Goal: Task Accomplishment & Management: Use online tool/utility

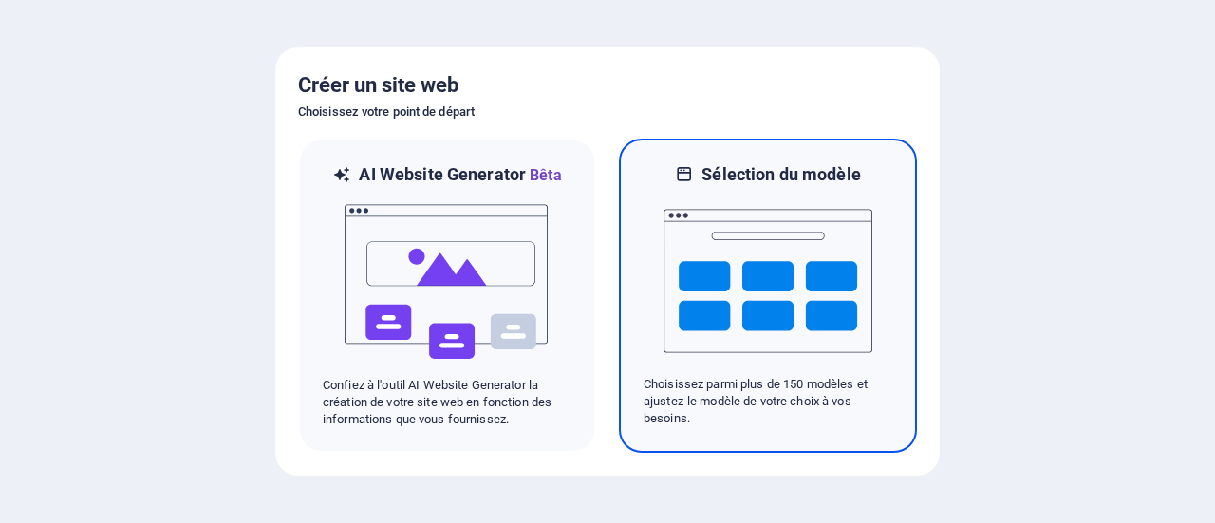
click at [757, 185] on h6 "Sélection du modèle" at bounding box center [781, 174] width 159 height 23
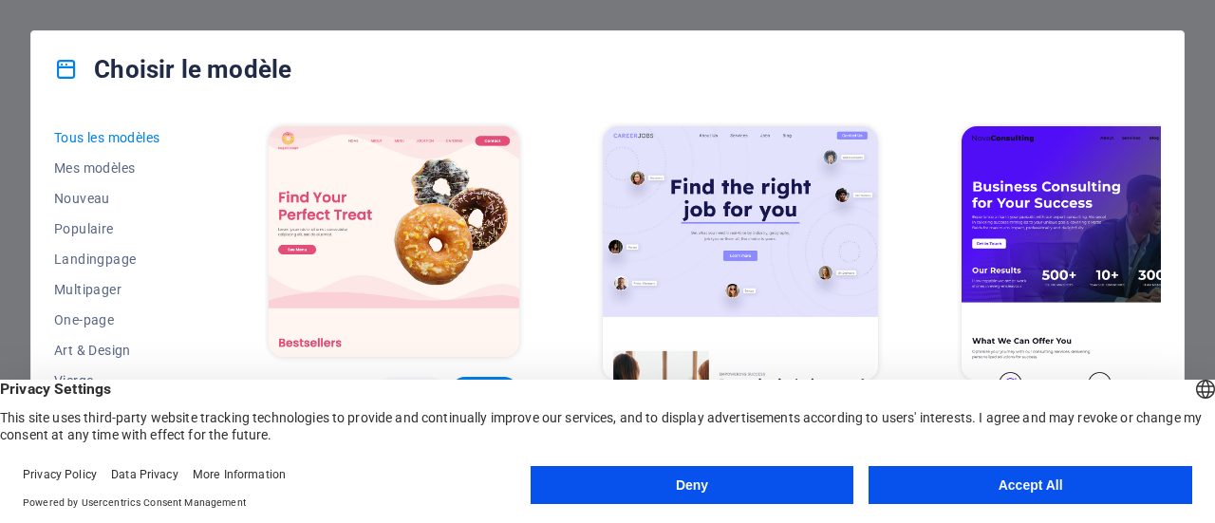
click at [919, 477] on button "Accept All" at bounding box center [1031, 485] width 324 height 38
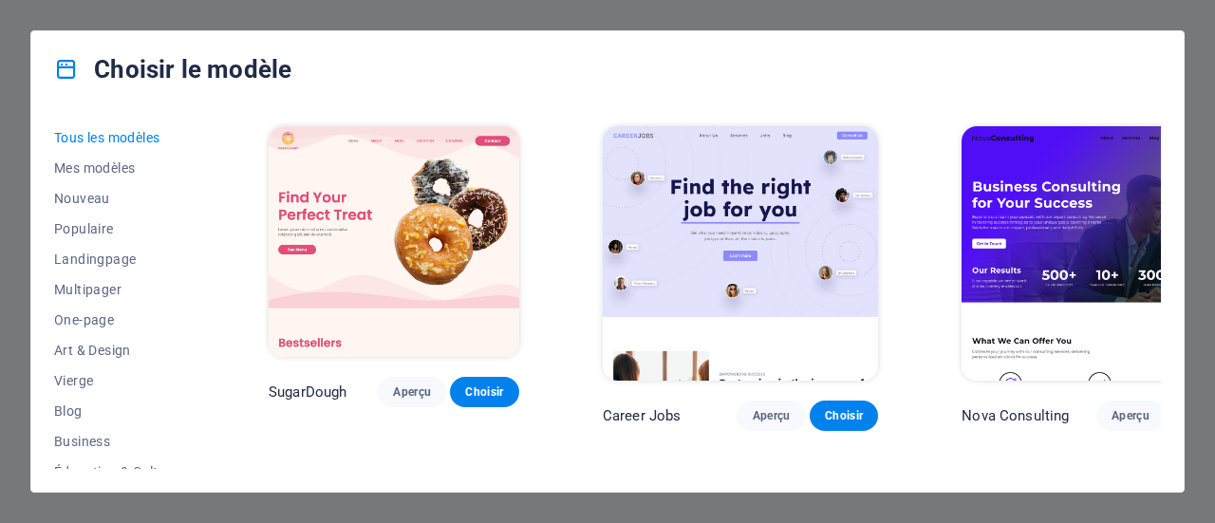
click at [1184, 408] on span "Choisir" at bounding box center [1203, 415] width 38 height 15
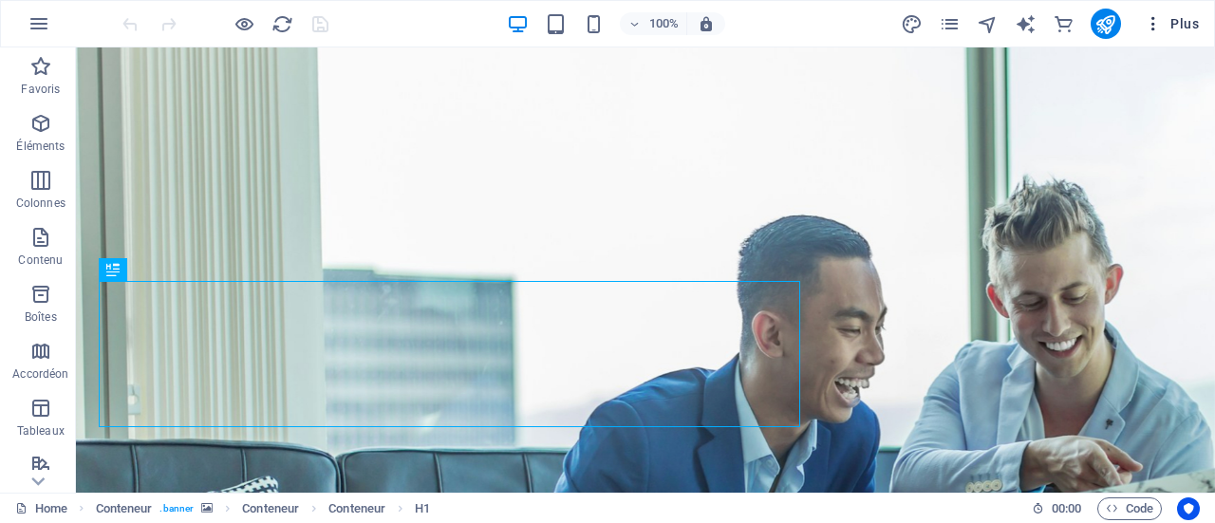
click at [1189, 21] on span "Plus" at bounding box center [1171, 23] width 55 height 19
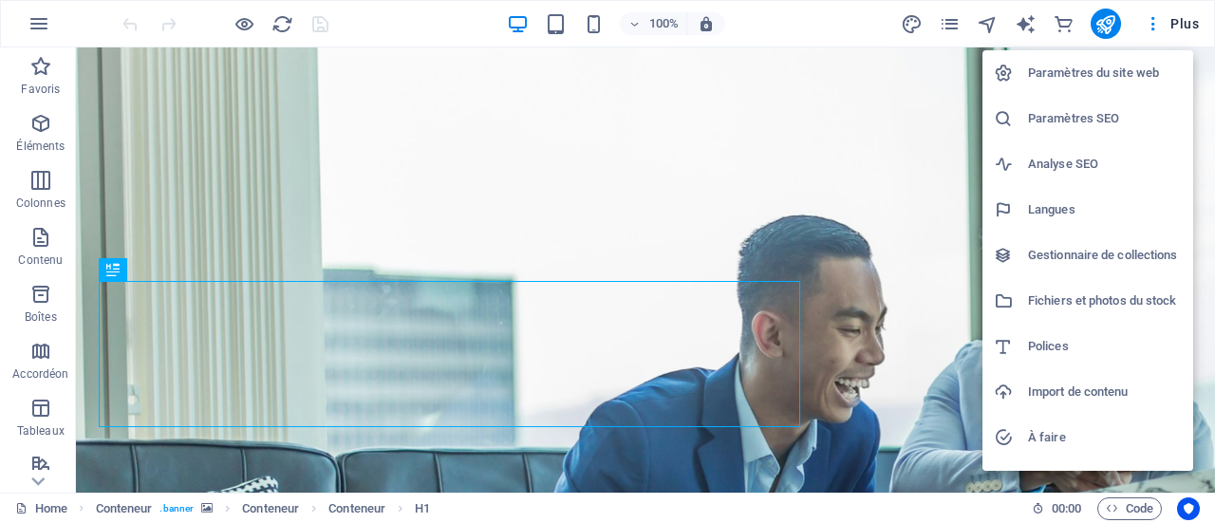
click at [328, 90] on div at bounding box center [607, 261] width 1215 height 523
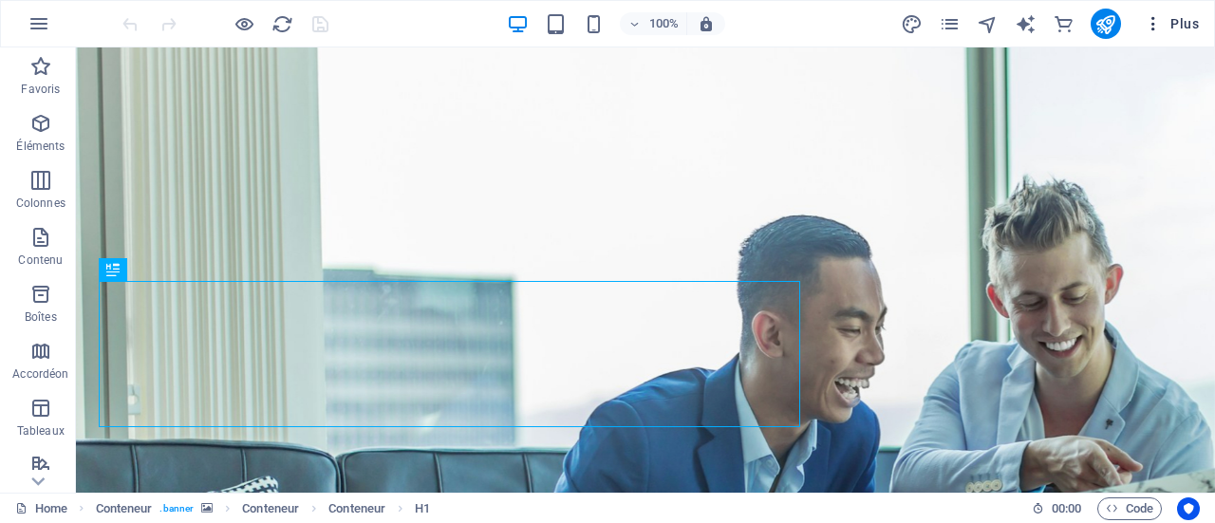
click at [1153, 28] on icon "button" at bounding box center [1153, 23] width 19 height 19
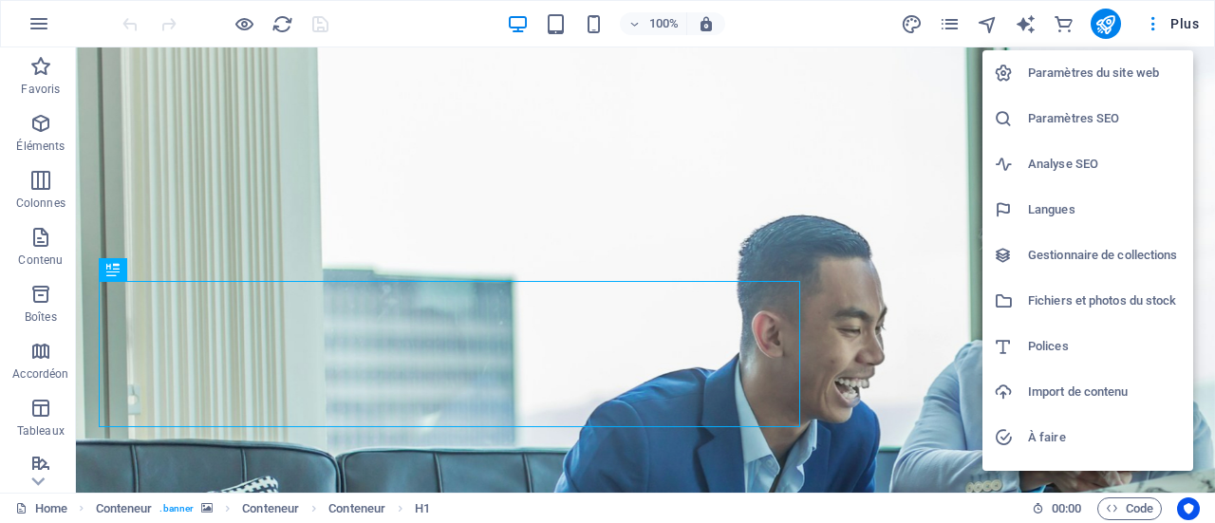
click at [1058, 396] on h6 "Import de contenu" at bounding box center [1105, 392] width 154 height 23
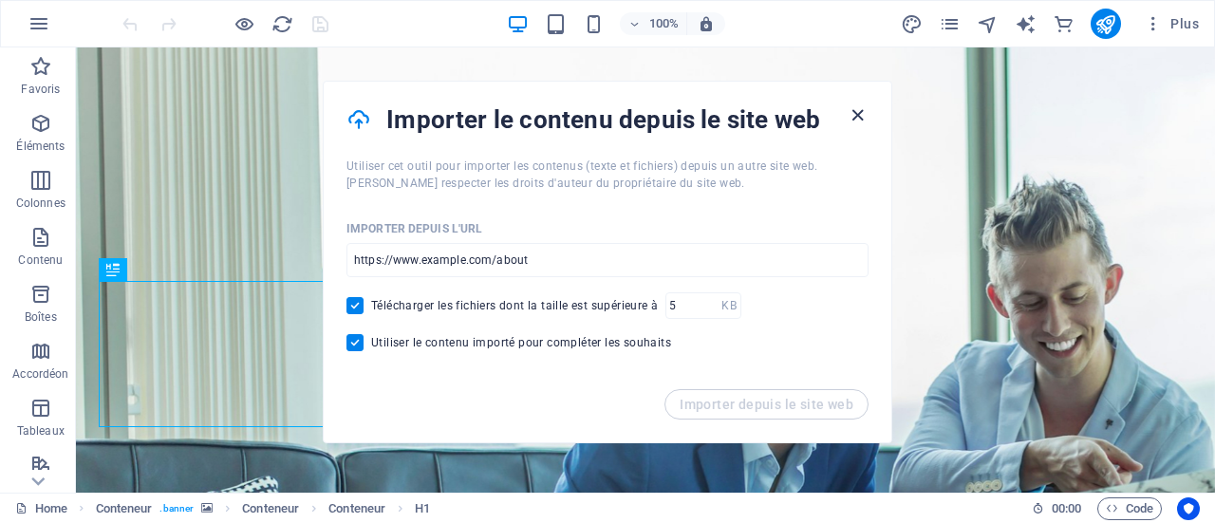
click at [851, 111] on icon "button" at bounding box center [858, 115] width 22 height 22
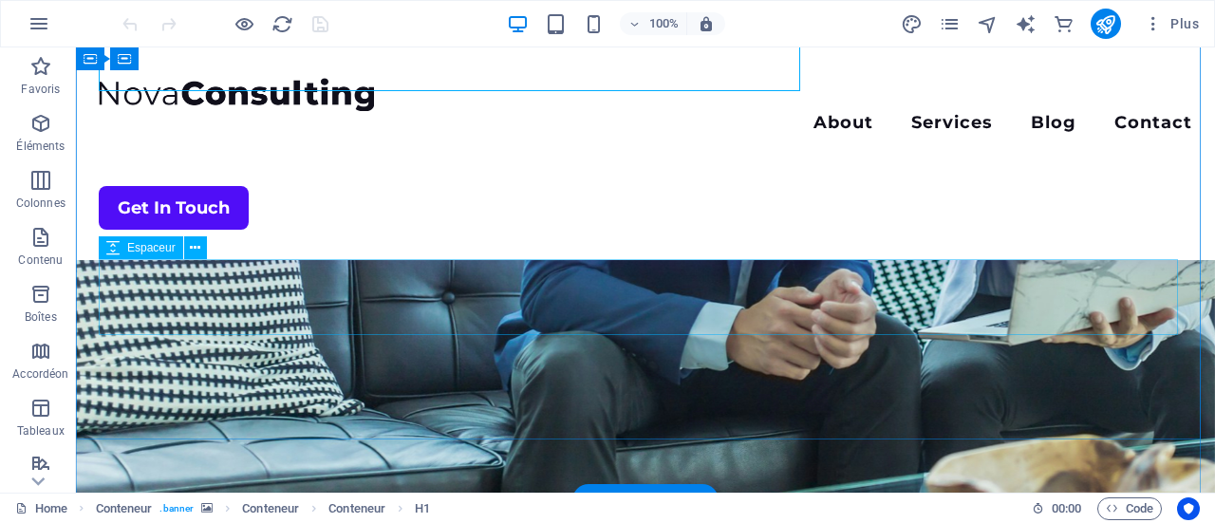
scroll to position [336, 0]
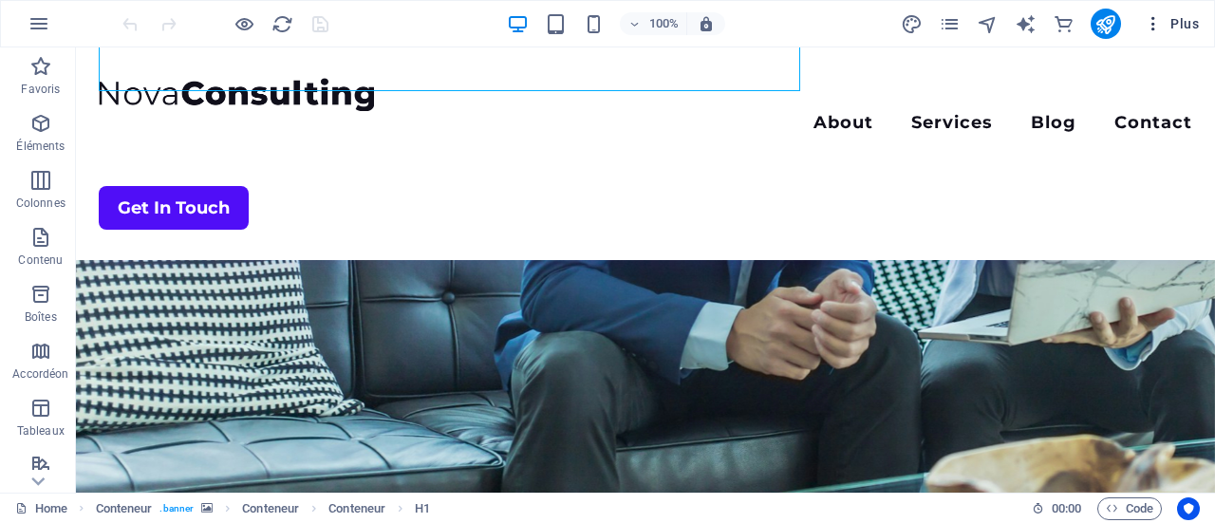
click at [1170, 22] on span "Plus" at bounding box center [1171, 23] width 55 height 19
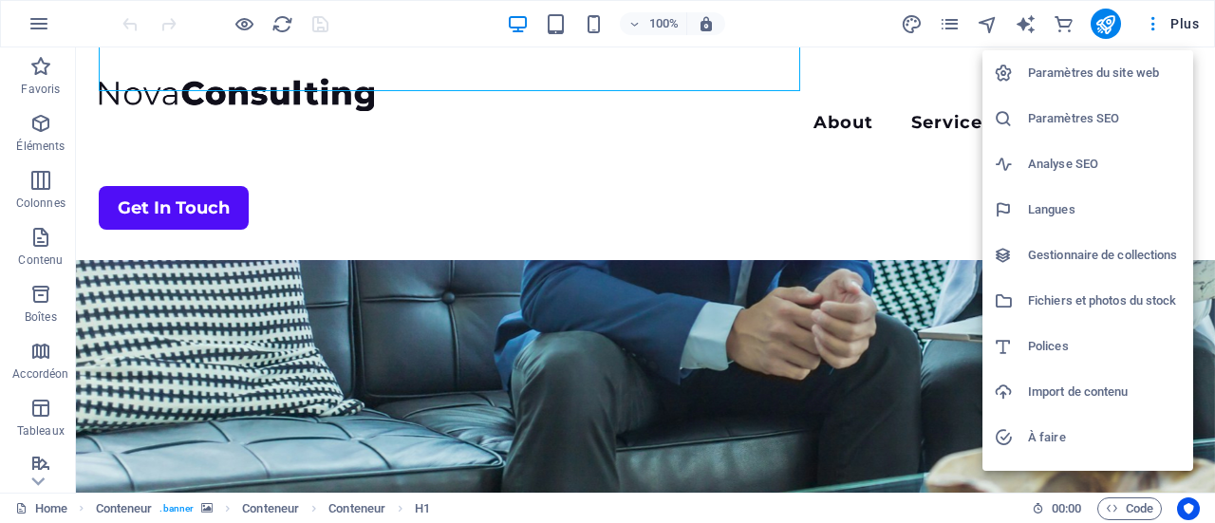
click at [1154, 22] on div at bounding box center [607, 261] width 1215 height 523
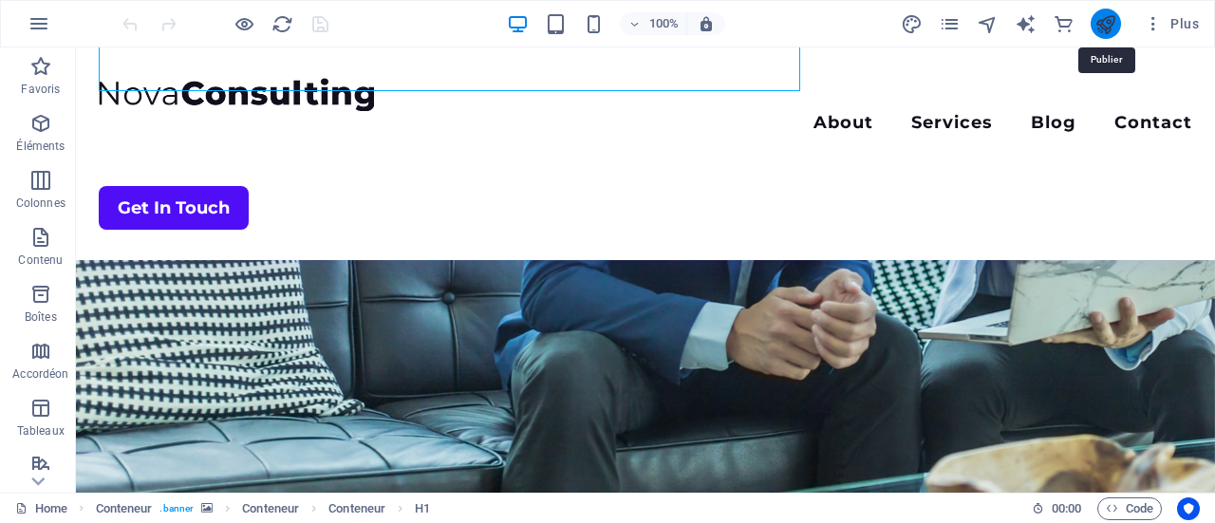
click at [1101, 14] on icon "publish" at bounding box center [1106, 24] width 22 height 22
